Goal: Task Accomplishment & Management: Manage account settings

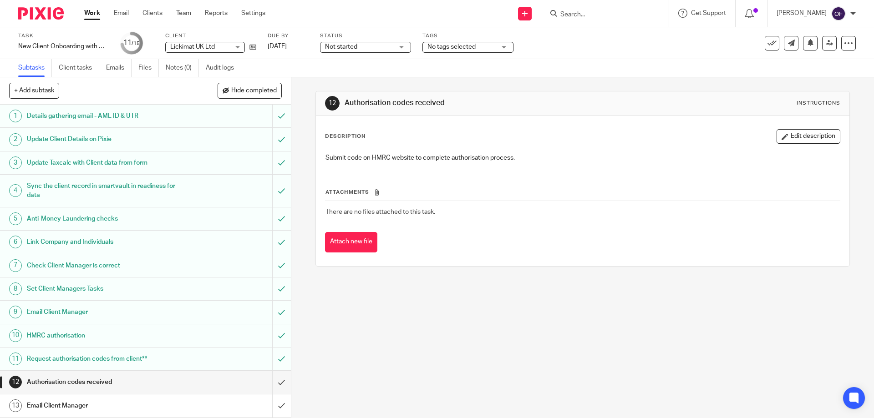
click at [43, 13] on img at bounding box center [41, 13] width 46 height 12
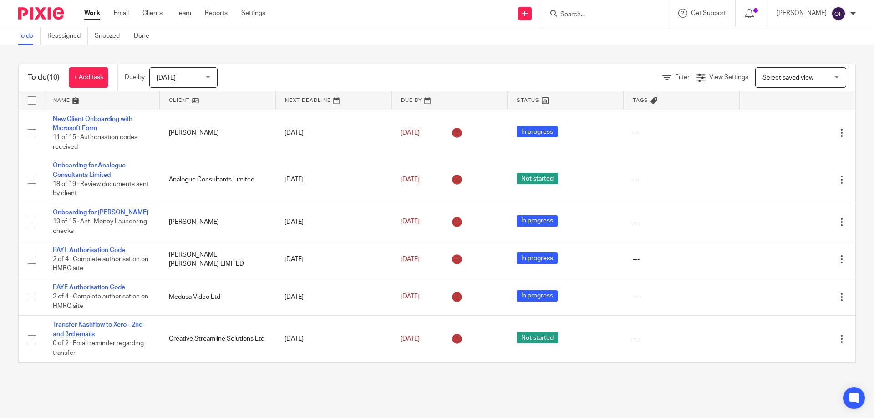
click at [595, 14] on input "Search" at bounding box center [600, 15] width 82 height 8
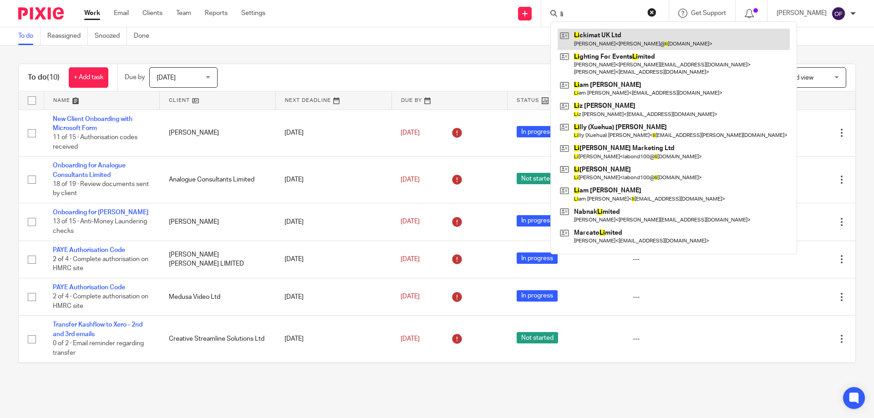
type input "li"
click at [597, 41] on link at bounding box center [674, 39] width 232 height 21
click at [602, 36] on link at bounding box center [674, 39] width 232 height 21
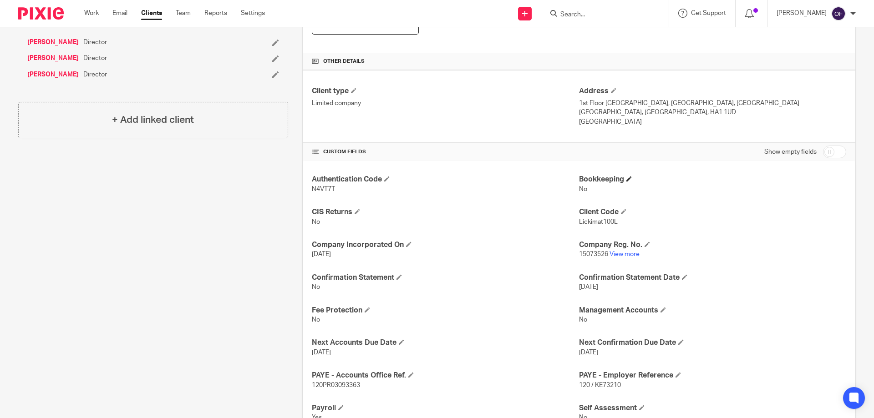
scroll to position [228, 0]
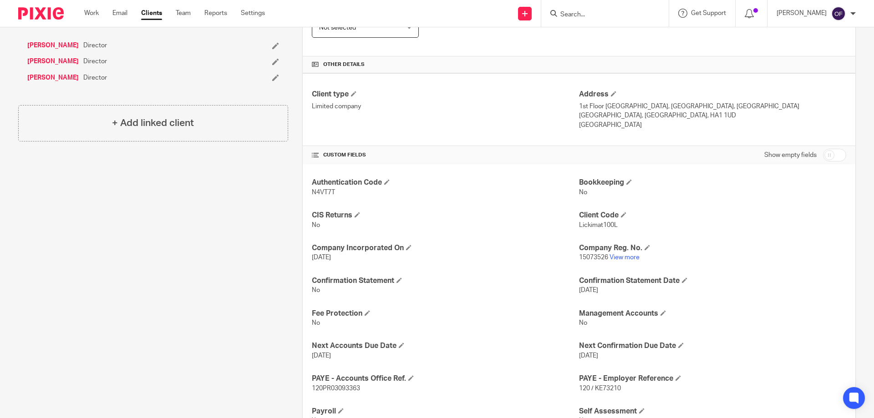
click at [817, 151] on div "Show empty fields" at bounding box center [805, 155] width 82 height 18
click at [823, 156] on input "checkbox" at bounding box center [834, 155] width 23 height 13
checkbox input "true"
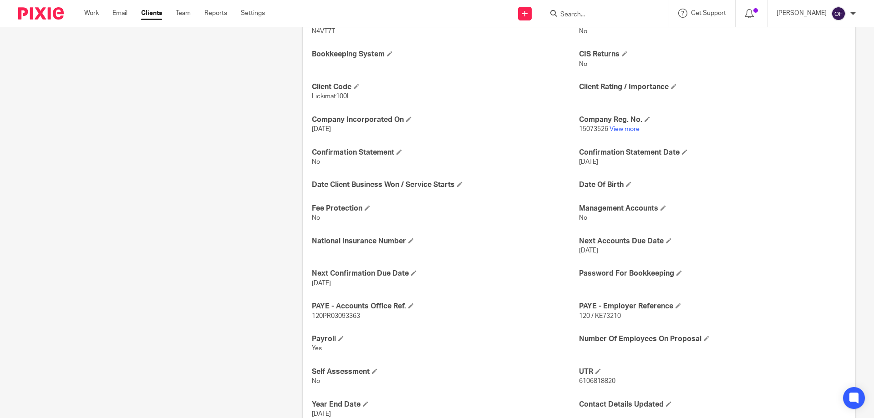
scroll to position [410, 0]
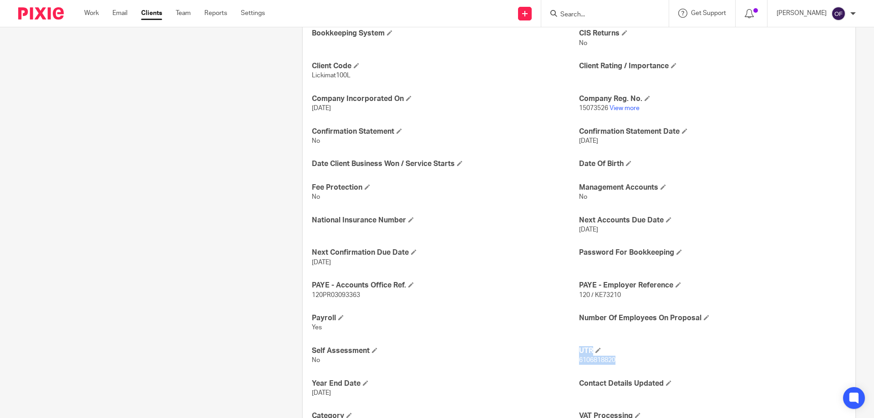
drag, startPoint x: 576, startPoint y: 361, endPoint x: 616, endPoint y: 365, distance: 40.3
click at [616, 365] on div "Authentication Code N4VT7T Bookkeeping No Bookkeeping System CIS Returns No Cli…" at bounding box center [579, 297] width 553 height 630
click at [616, 365] on p "6106818820" at bounding box center [712, 360] width 267 height 9
drag, startPoint x: 579, startPoint y: 360, endPoint x: 614, endPoint y: 361, distance: 35.5
click at [614, 361] on p "6106818820" at bounding box center [712, 360] width 267 height 9
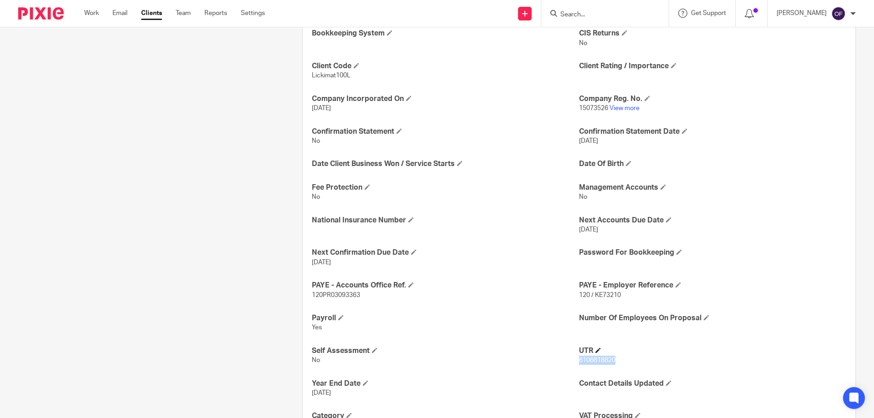
copy span "6106818820"
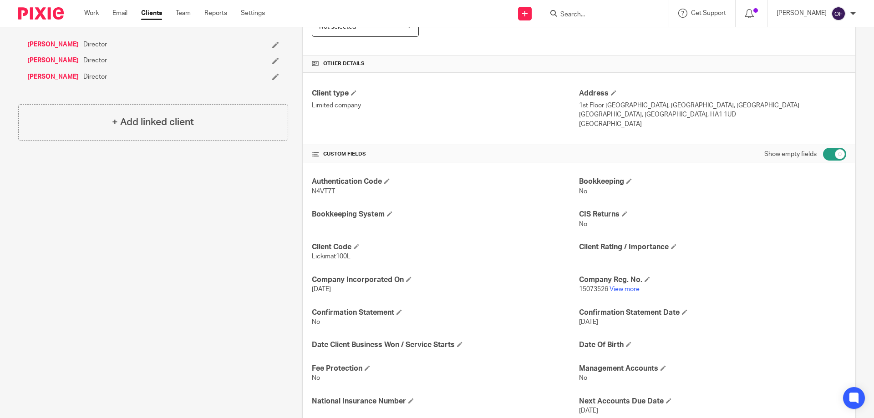
scroll to position [228, 0]
drag, startPoint x: 310, startPoint y: 192, endPoint x: 336, endPoint y: 191, distance: 26.4
click at [336, 191] on p "N4VT7T" at bounding box center [445, 192] width 267 height 9
copy span "N4VT7T"
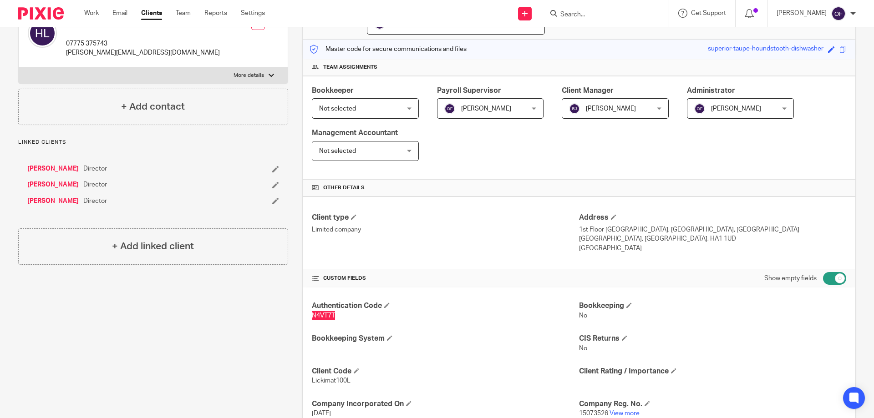
scroll to position [91, 0]
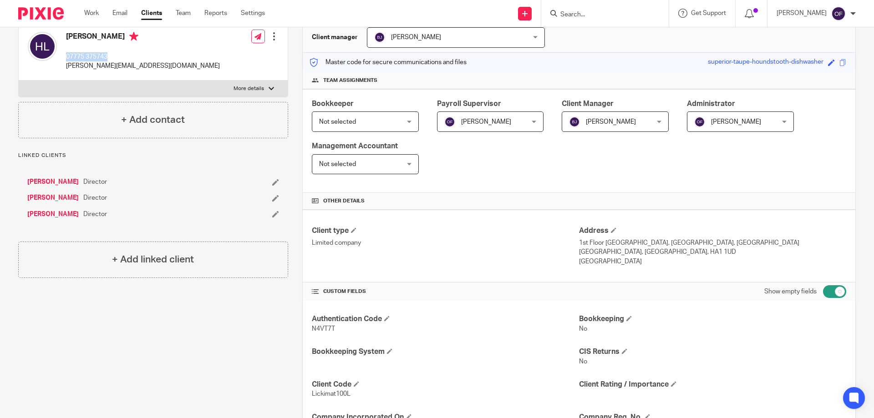
drag, startPoint x: 66, startPoint y: 57, endPoint x: 117, endPoint y: 52, distance: 51.2
click at [117, 52] on p "07775 375743" at bounding box center [143, 56] width 154 height 9
copy p "07775 375743"
drag, startPoint x: 63, startPoint y: 64, endPoint x: 139, endPoint y: 69, distance: 75.8
click at [139, 69] on div "[PERSON_NAME] 07775 375743 [PERSON_NAME][EMAIL_ADDRESS][DOMAIN_NAME] Edit conta…" at bounding box center [153, 52] width 269 height 58
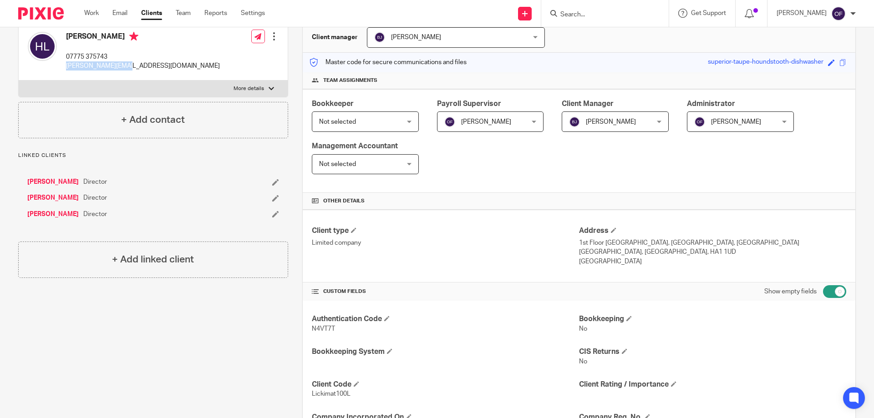
copy p "[PERSON_NAME][EMAIL_ADDRESS][DOMAIN_NAME]"
